Goal: Transaction & Acquisition: Purchase product/service

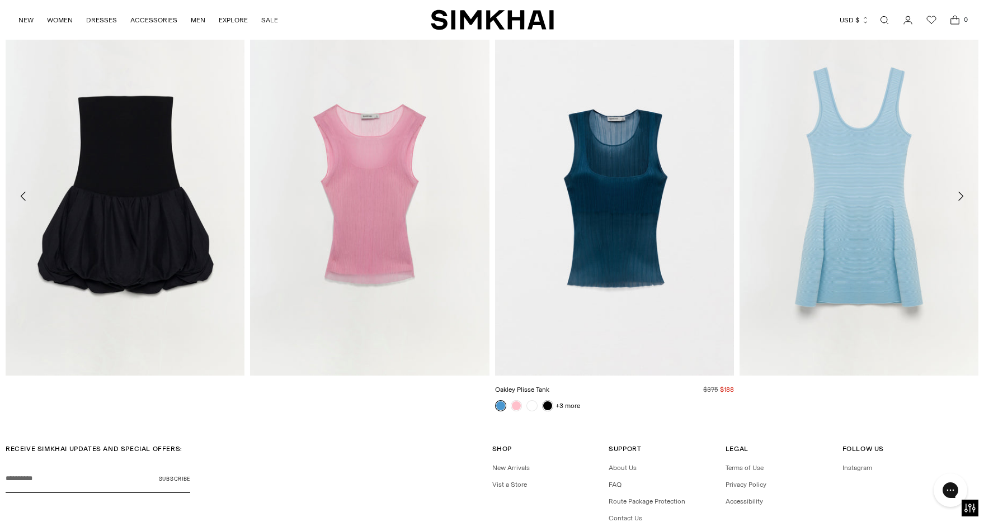
scroll to position [2053, 0]
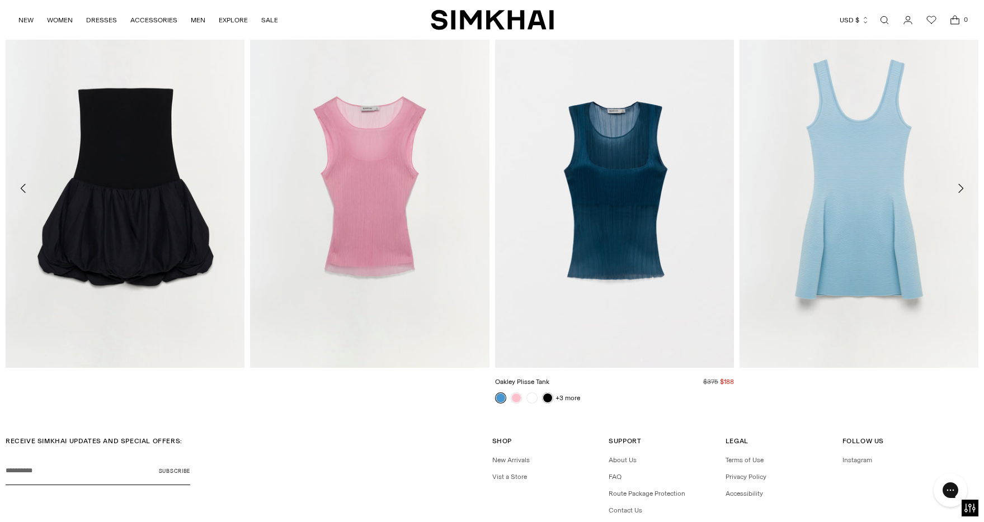
click at [0, 0] on img "Oakley Plisse Tank" at bounding box center [0, 0] width 0 height 0
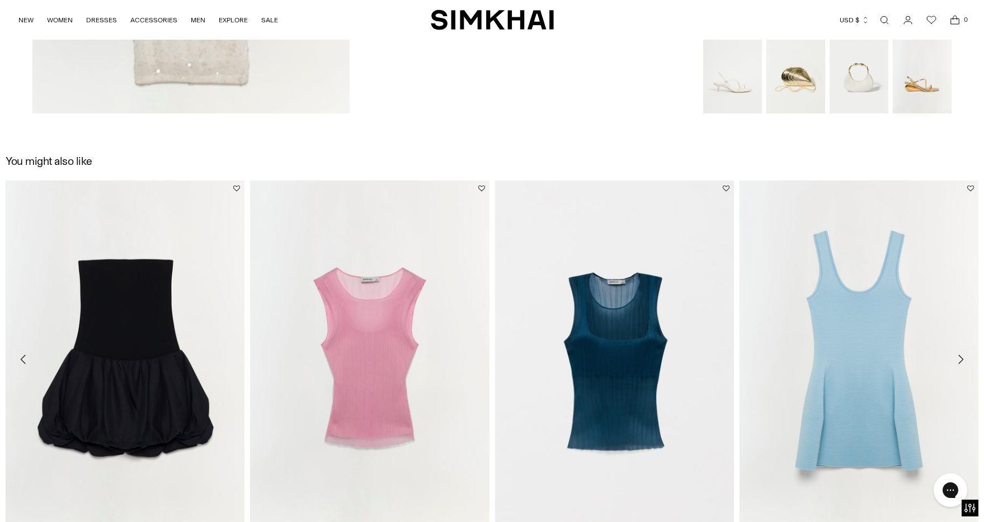
scroll to position [1870, 0]
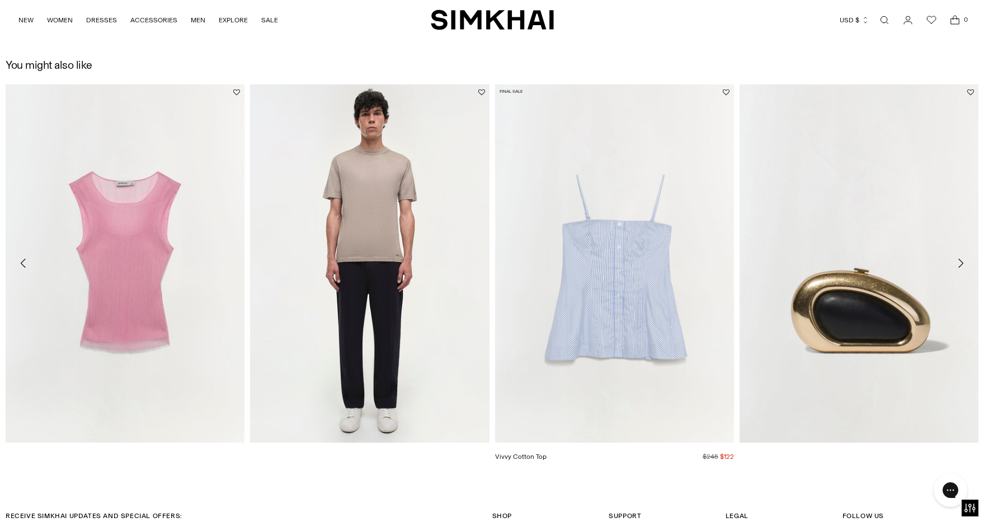
scroll to position [1934, 0]
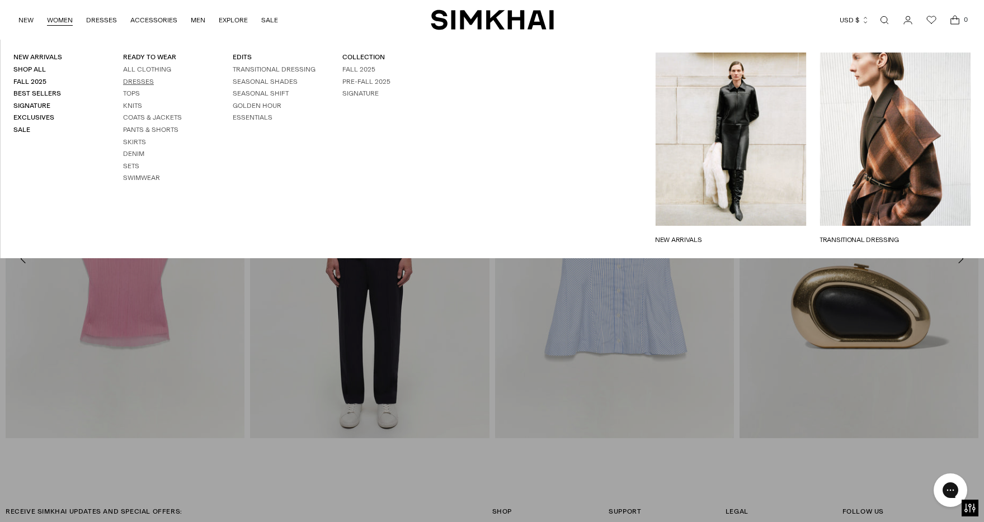
click at [137, 81] on link "Dresses" at bounding box center [138, 82] width 31 height 8
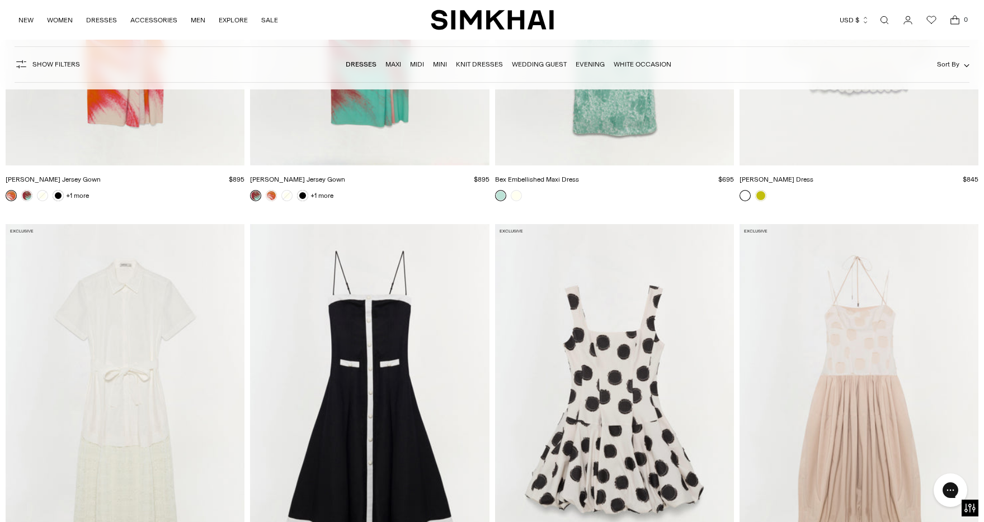
click at [72, 68] on span "Show Filters" at bounding box center [56, 64] width 48 height 8
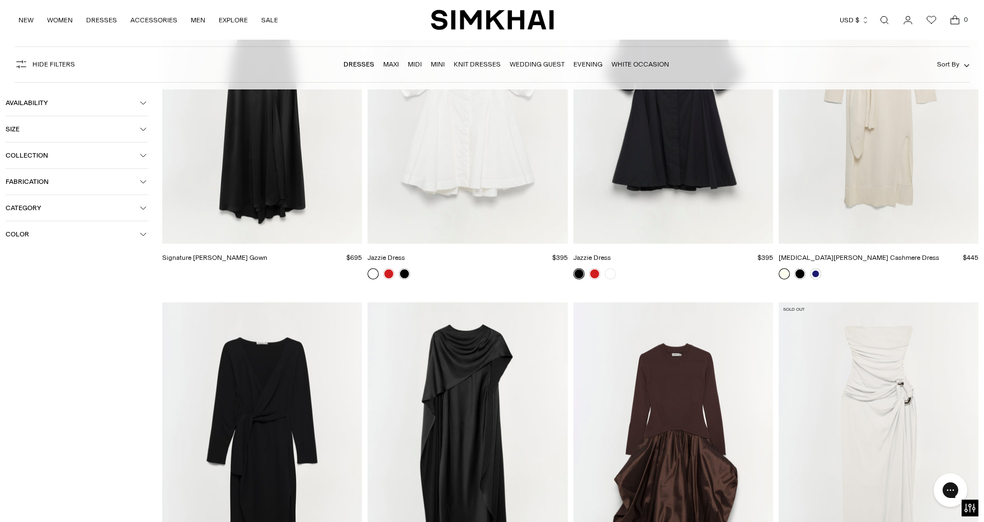
click at [56, 230] on button "Color" at bounding box center [77, 234] width 143 height 26
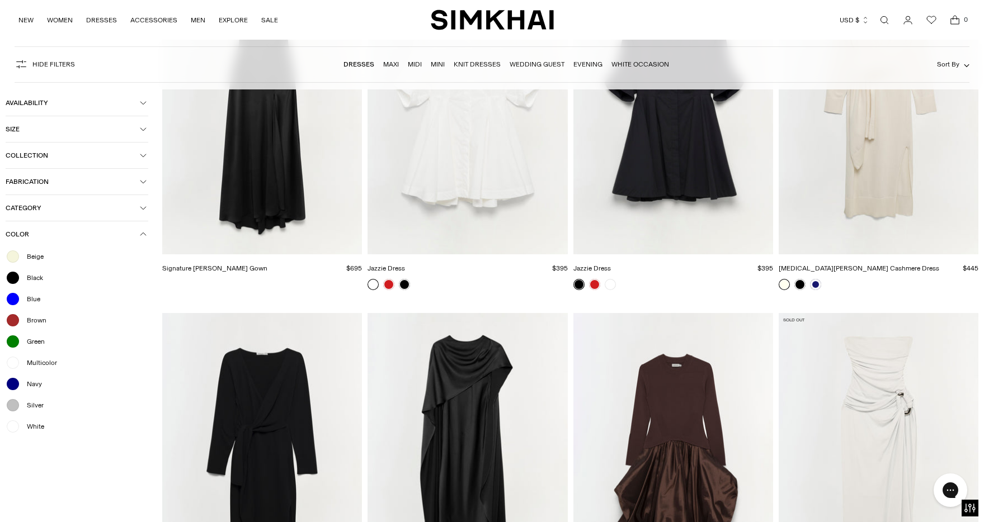
drag, startPoint x: 32, startPoint y: 260, endPoint x: 138, endPoint y: 347, distance: 137.5
click at [139, 348] on ul "Beige Black Blue Brown Green Multicolor Navy Silver White" at bounding box center [77, 341] width 143 height 185
click at [47, 426] on div "White" at bounding box center [77, 426] width 143 height 15
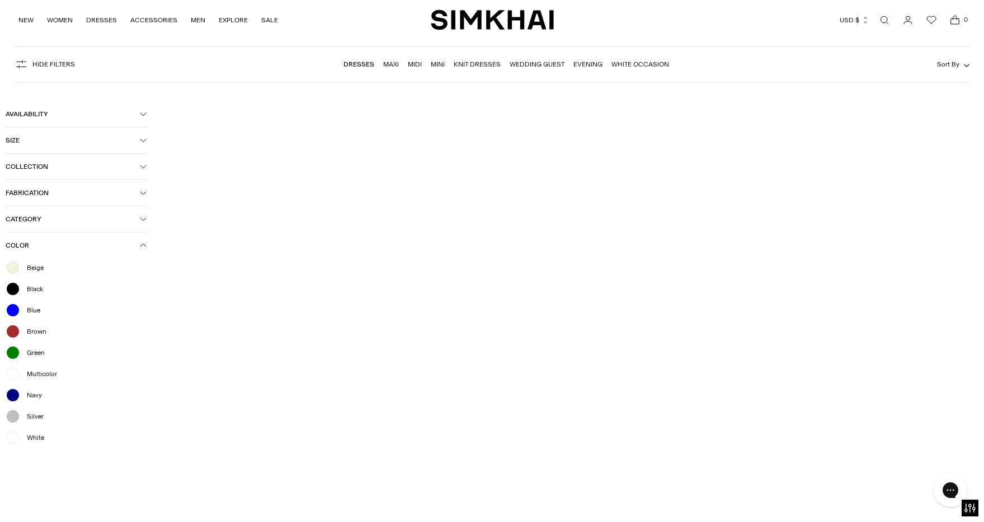
click at [27, 439] on span "White" at bounding box center [32, 438] width 24 height 10
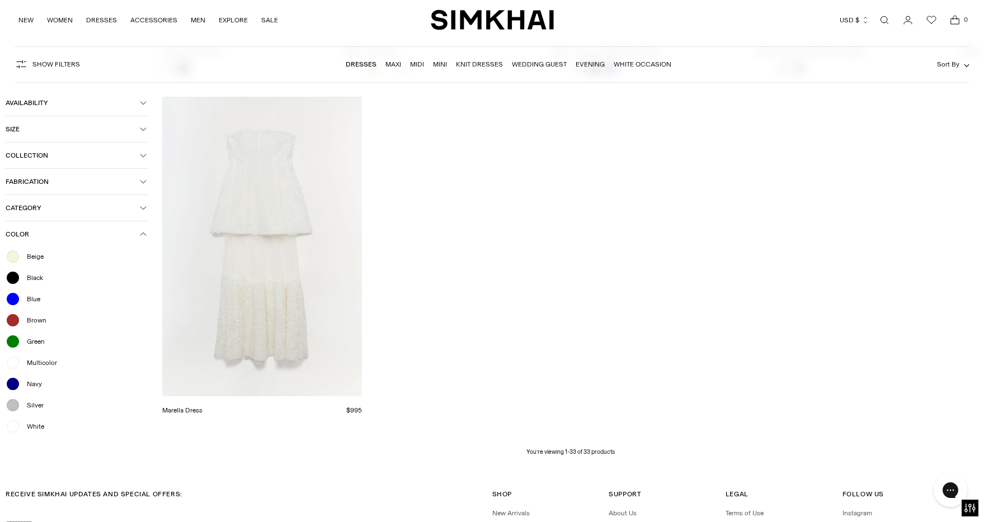
scroll to position [2936, 0]
